Goal: Task Accomplishment & Management: Use online tool/utility

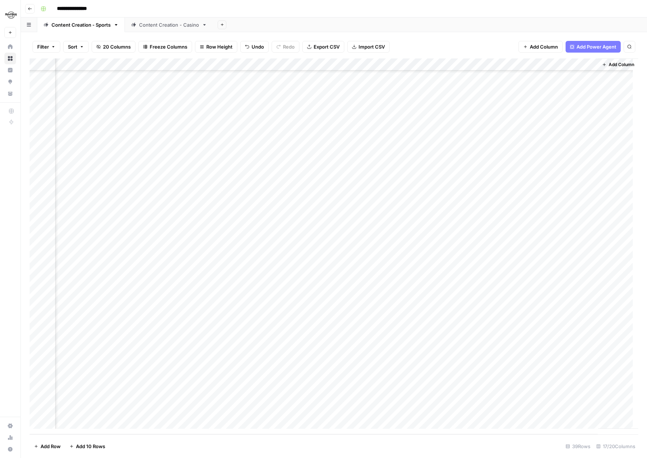
scroll to position [138, 731]
click at [552, 337] on div "Add Column" at bounding box center [334, 246] width 609 height 376
click at [532, 379] on div "Add Column" at bounding box center [334, 246] width 609 height 376
click at [545, 335] on div "Add Column" at bounding box center [334, 246] width 609 height 376
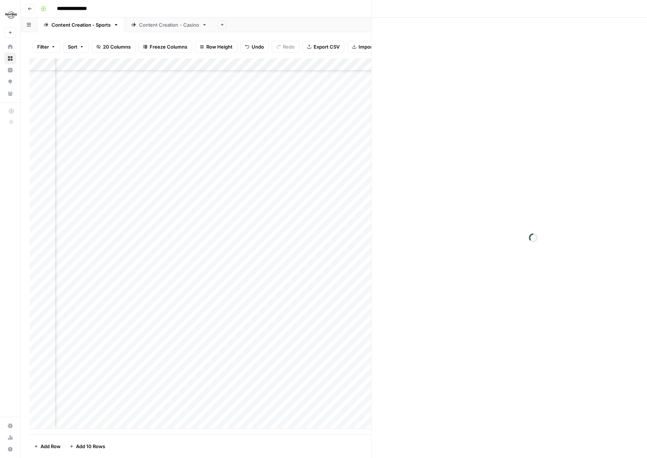
click at [545, 335] on div at bounding box center [559, 336] width 67 height 14
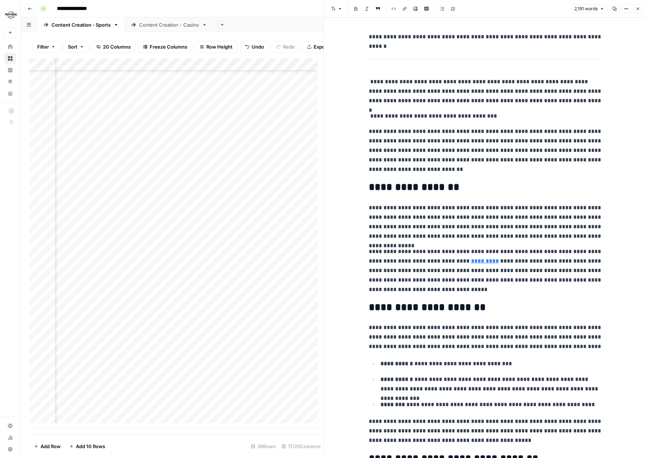
click at [637, 9] on icon "button" at bounding box center [638, 9] width 4 height 4
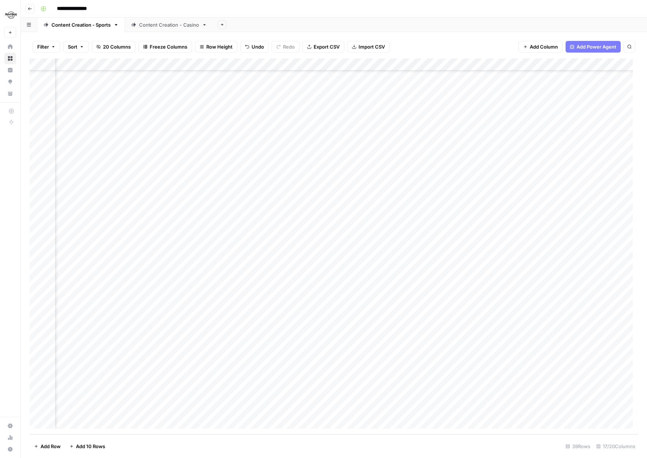
scroll to position [138, 568]
click at [399, 334] on div "Add Column" at bounding box center [334, 246] width 609 height 376
click at [382, 334] on div "Add Column" at bounding box center [334, 246] width 609 height 376
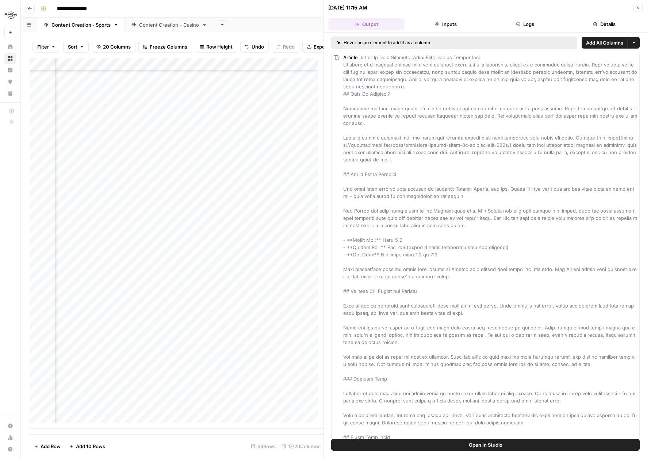
click at [641, 8] on button "Close" at bounding box center [637, 7] width 9 height 9
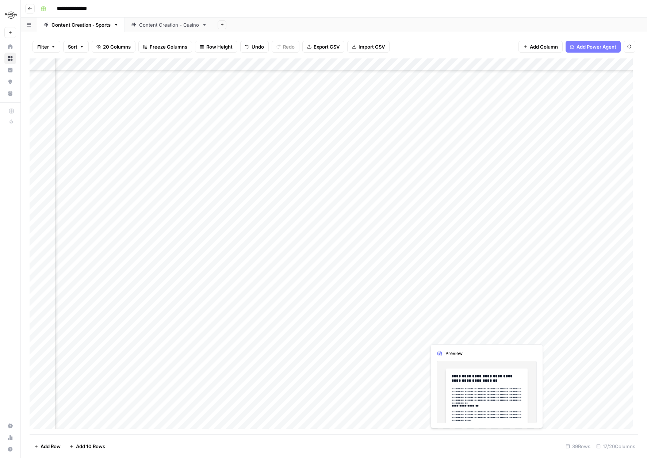
click at [445, 336] on div "Add Column" at bounding box center [334, 246] width 609 height 376
click at [452, 334] on div "Add Column" at bounding box center [334, 246] width 609 height 376
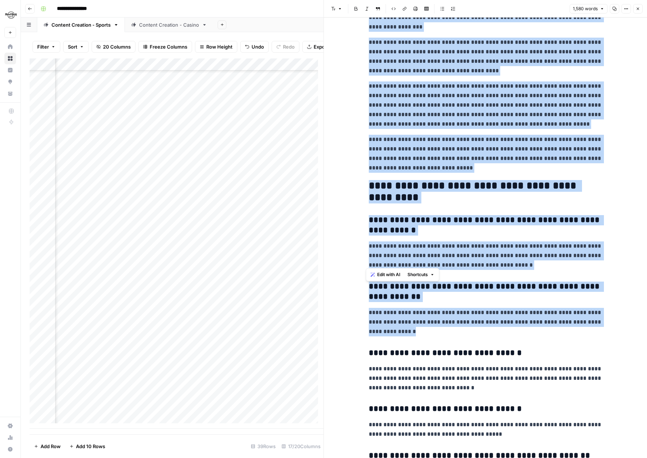
scroll to position [1397, 0]
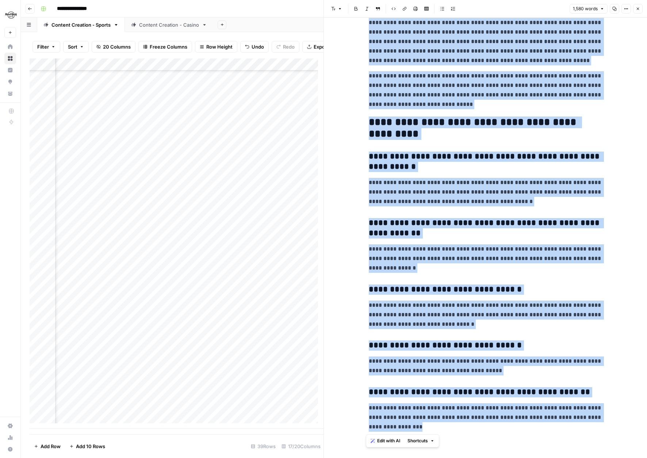
drag, startPoint x: 365, startPoint y: 38, endPoint x: 603, endPoint y: 454, distance: 479.4
copy div "**********"
click at [449, 160] on h3 "**********" at bounding box center [486, 161] width 234 height 20
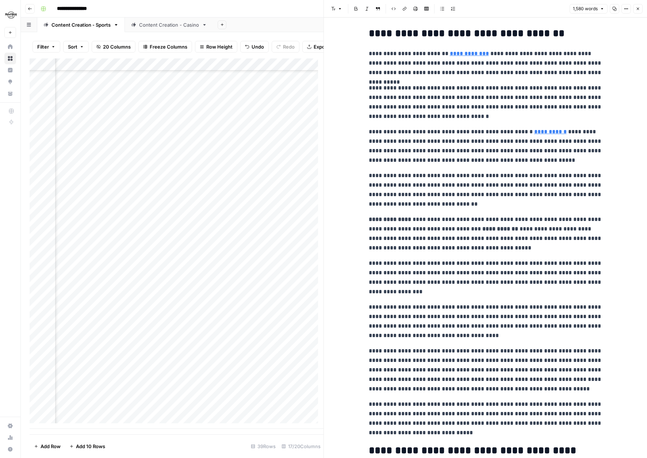
scroll to position [138, 334]
click at [223, 341] on div "Add Column" at bounding box center [177, 243] width 294 height 370
click at [224, 341] on div "Add Column" at bounding box center [177, 243] width 294 height 370
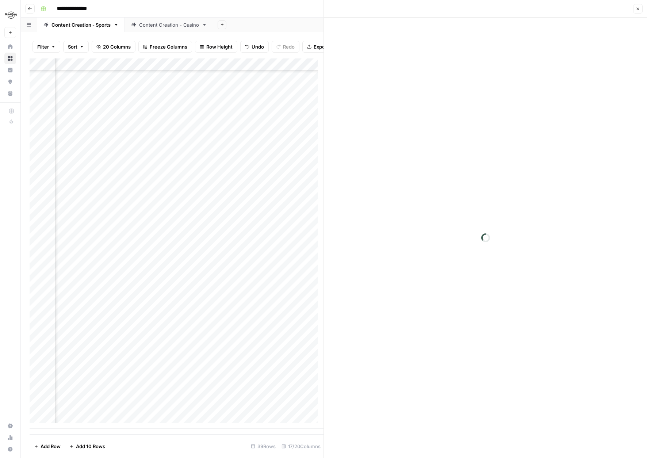
click at [224, 341] on div at bounding box center [239, 341] width 67 height 14
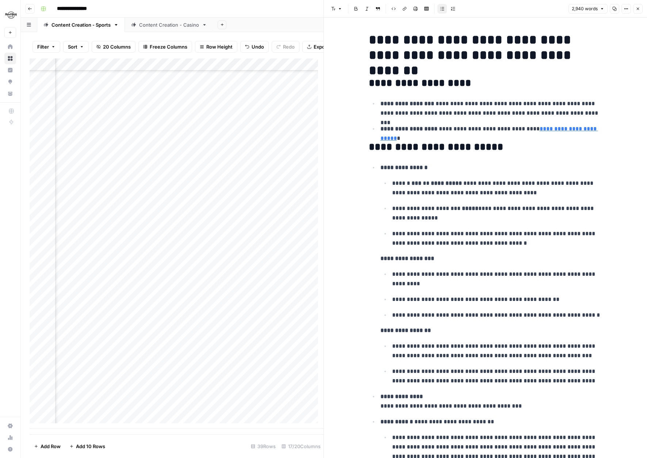
click at [637, 9] on icon "button" at bounding box center [638, 9] width 4 height 4
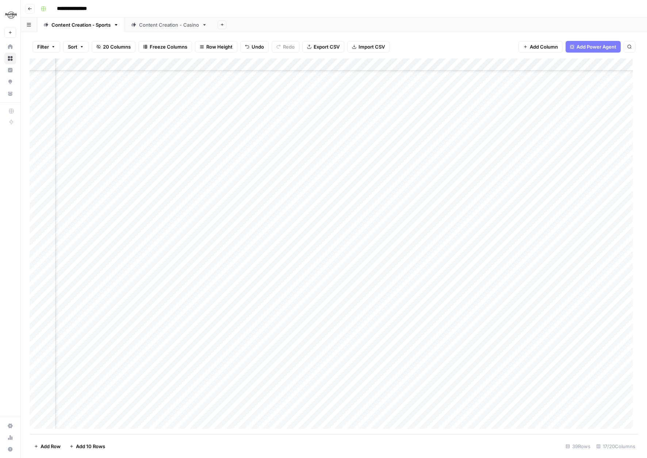
click at [299, 361] on div "Add Column" at bounding box center [334, 246] width 609 height 376
click at [299, 361] on textarea "**********" at bounding box center [333, 361] width 125 height 10
click at [276, 361] on textarea "**********" at bounding box center [333, 361] width 125 height 10
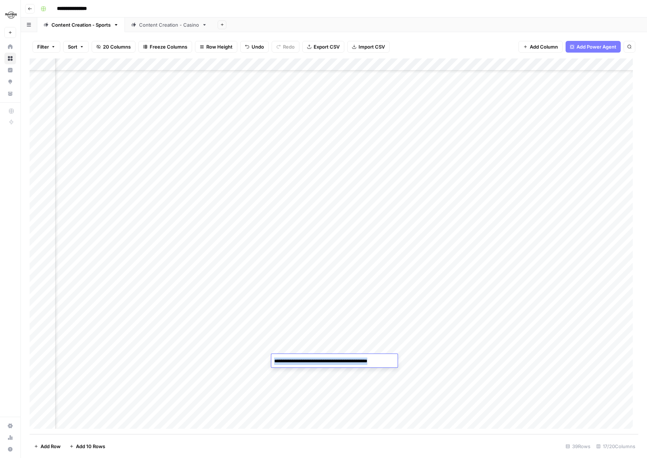
click at [251, 361] on div "Add Column" at bounding box center [334, 246] width 609 height 376
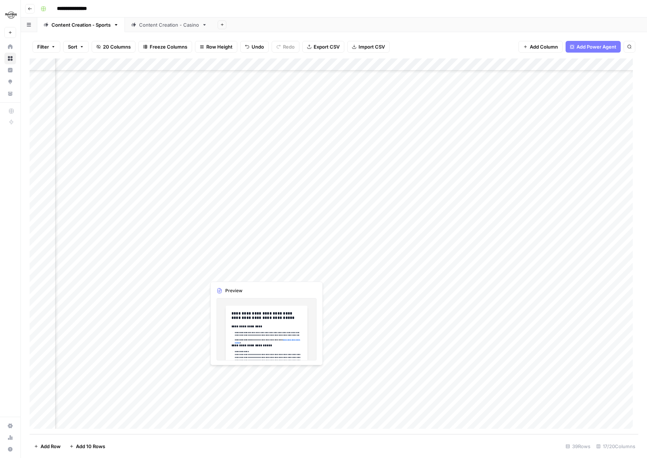
click at [243, 374] on div "Add Column" at bounding box center [334, 246] width 609 height 376
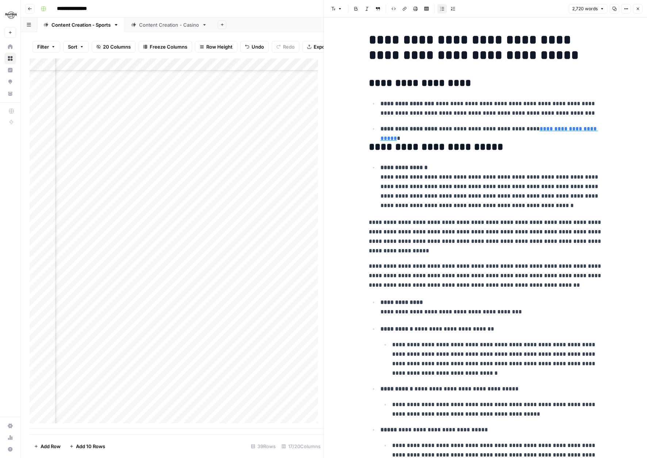
click at [639, 11] on icon "button" at bounding box center [638, 9] width 4 height 4
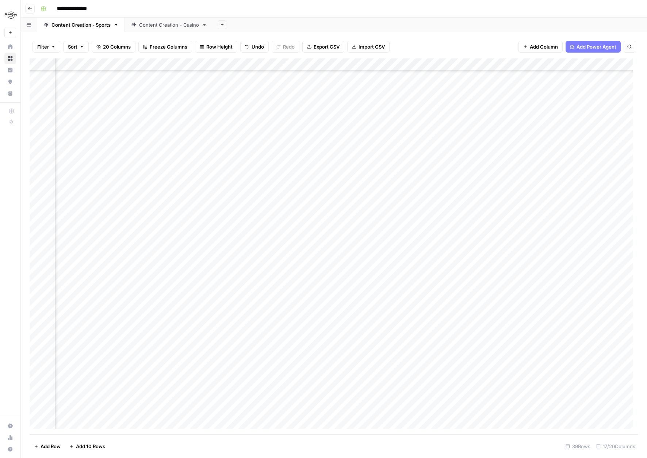
click at [173, 373] on div "Add Column" at bounding box center [334, 246] width 609 height 376
click at [199, 373] on div "Add Column" at bounding box center [334, 246] width 609 height 376
click at [137, 372] on div "Add Column" at bounding box center [334, 246] width 609 height 376
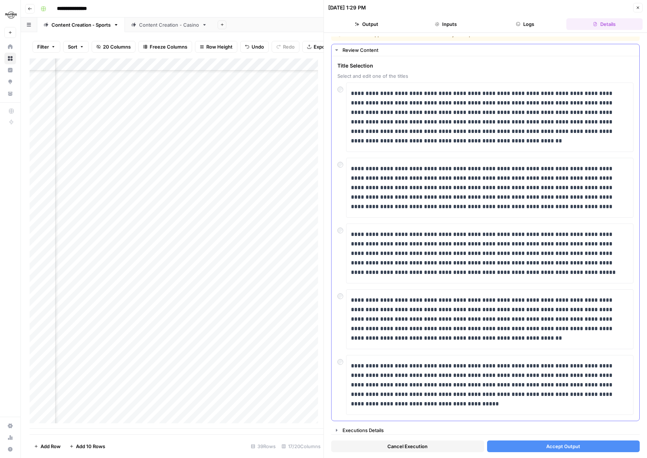
scroll to position [11, 0]
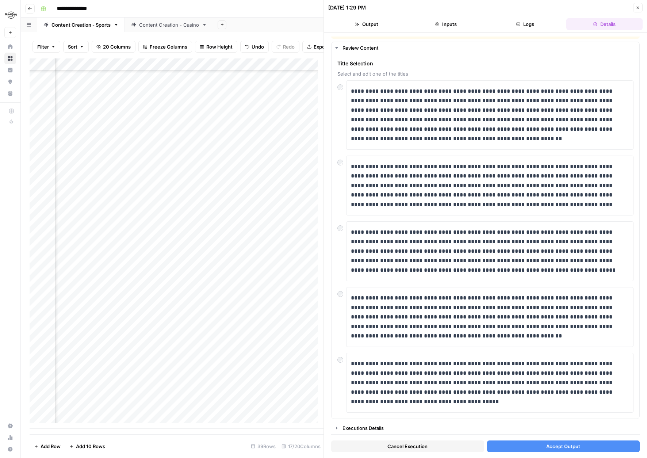
click at [555, 447] on span "Accept Output" at bounding box center [563, 445] width 34 height 7
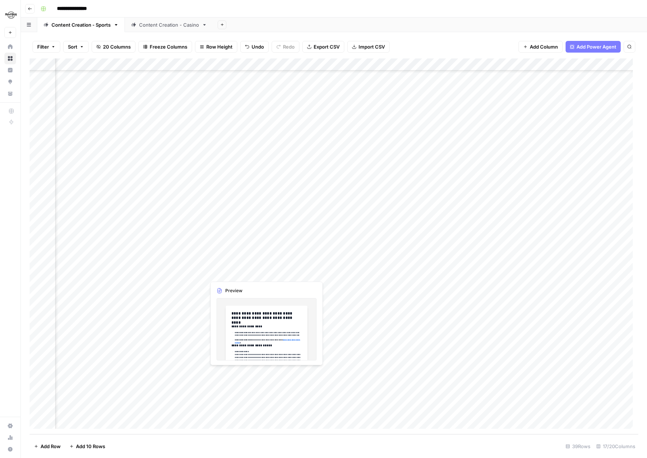
click at [230, 372] on div "Add Column" at bounding box center [334, 246] width 609 height 376
click at [237, 339] on div "Add Column" at bounding box center [334, 246] width 609 height 376
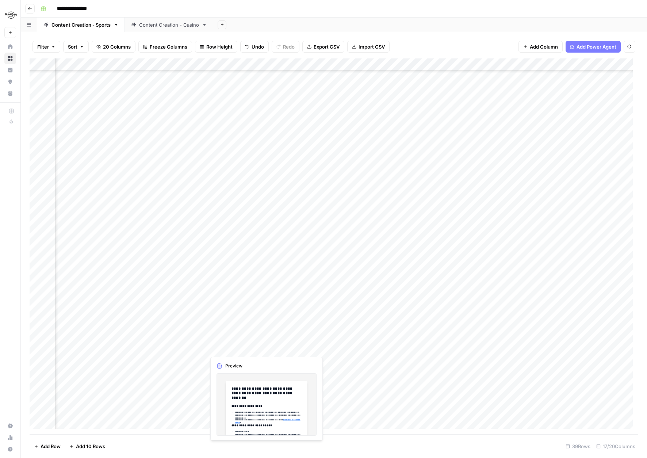
click at [216, 348] on div "Add Column" at bounding box center [334, 246] width 609 height 376
click at [288, 346] on div "Add Column" at bounding box center [334, 246] width 609 height 376
click at [291, 370] on div "Add Column" at bounding box center [334, 246] width 609 height 376
click at [292, 371] on div "Add Column" at bounding box center [334, 246] width 609 height 376
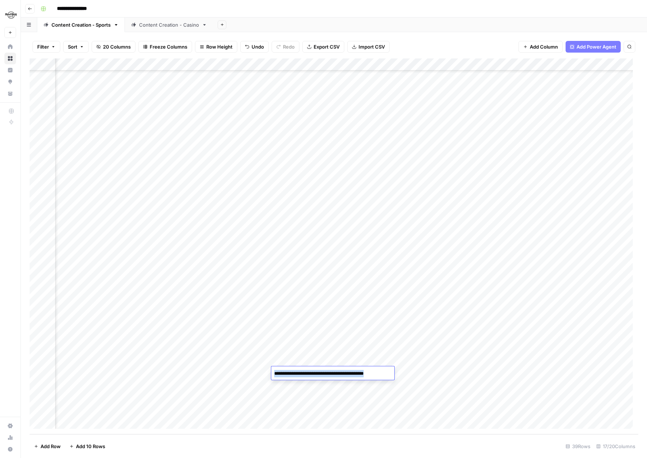
click at [292, 371] on textarea "**********" at bounding box center [331, 373] width 121 height 10
click at [291, 371] on textarea "**********" at bounding box center [331, 373] width 121 height 10
click at [284, 346] on div "Add Column" at bounding box center [334, 246] width 609 height 376
click at [248, 370] on div "Add Column" at bounding box center [334, 246] width 609 height 376
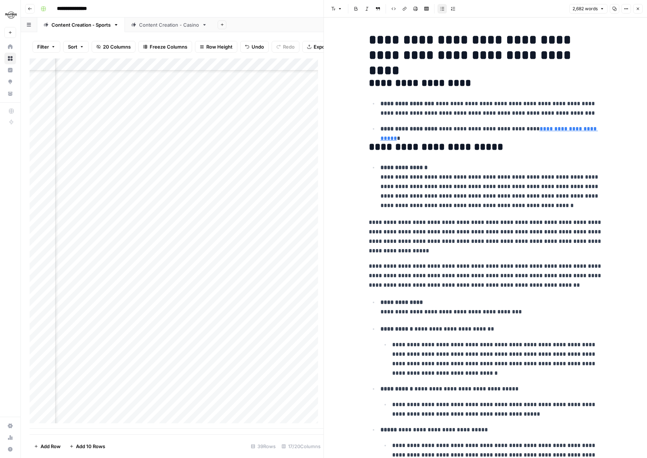
click at [639, 10] on icon "button" at bounding box center [638, 9] width 4 height 4
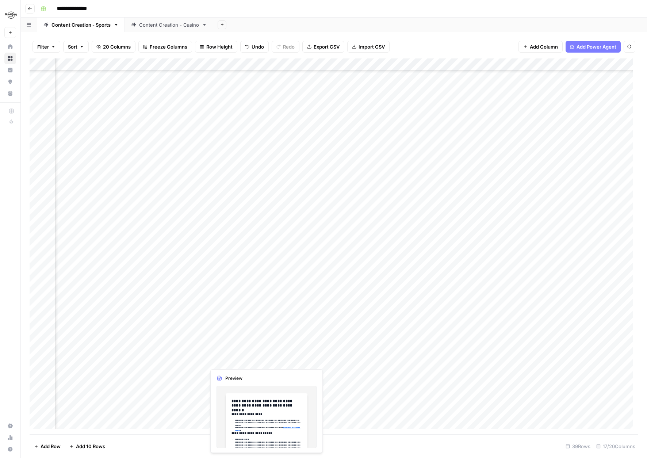
click at [242, 363] on div "Add Column" at bounding box center [334, 246] width 609 height 376
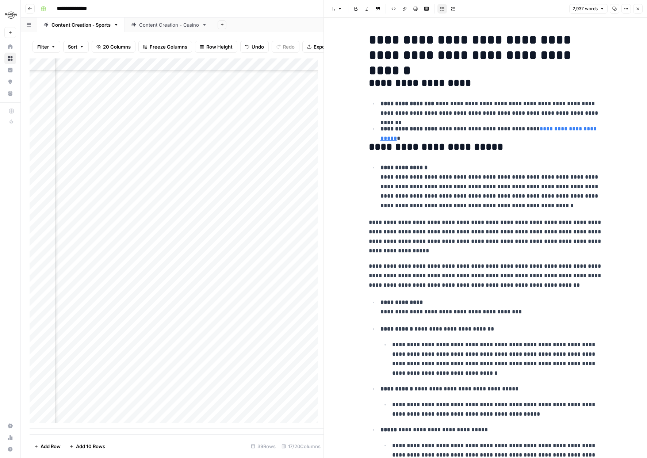
click at [640, 9] on button "Close" at bounding box center [637, 8] width 9 height 9
